Goal: Navigation & Orientation: Find specific page/section

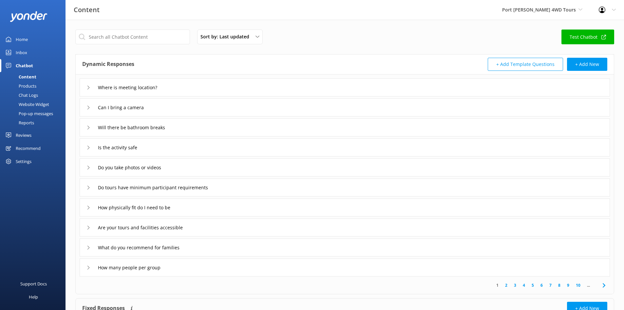
scroll to position [53, 0]
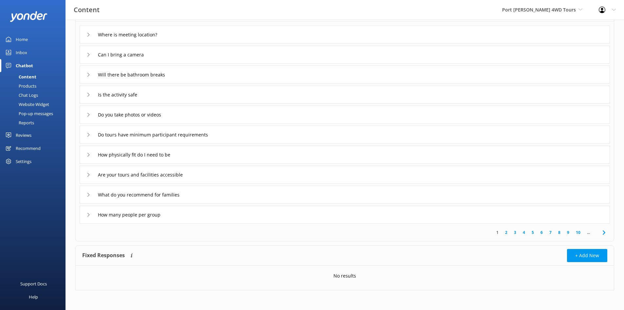
click at [21, 49] on div "Inbox" at bounding box center [21, 52] width 11 height 13
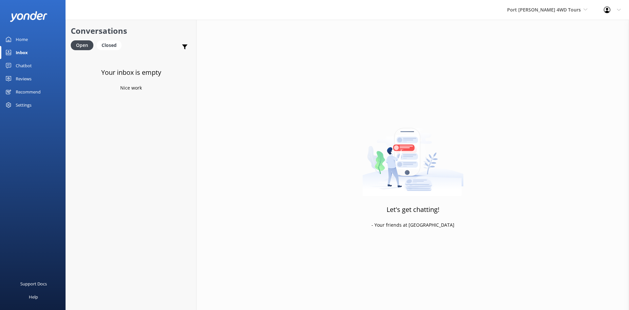
click at [46, 39] on link "Home" at bounding box center [33, 39] width 66 height 13
